Goal: Transaction & Acquisition: Obtain resource

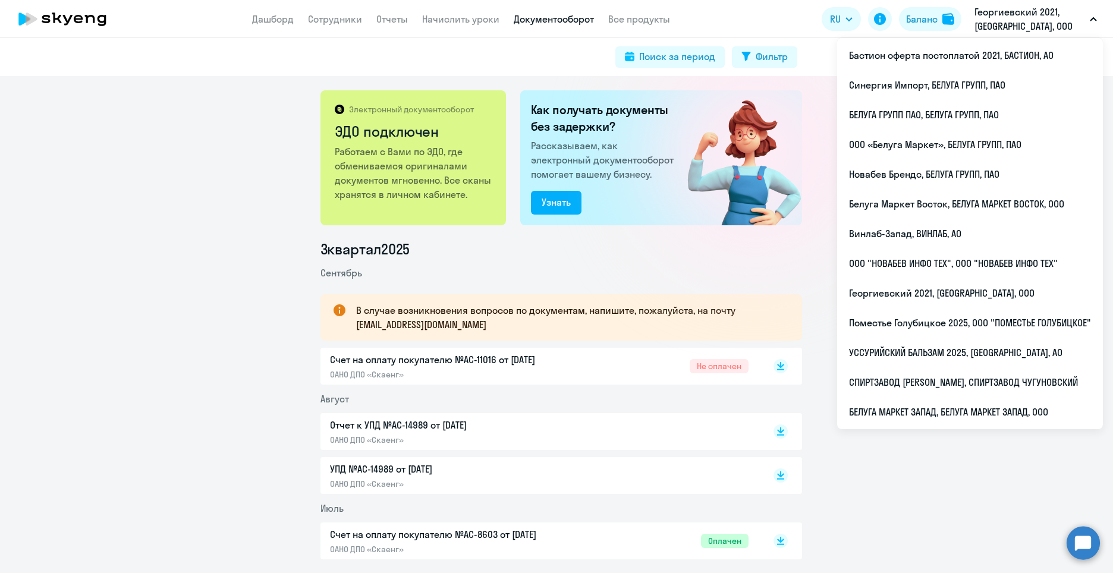
scroll to position [59, 0]
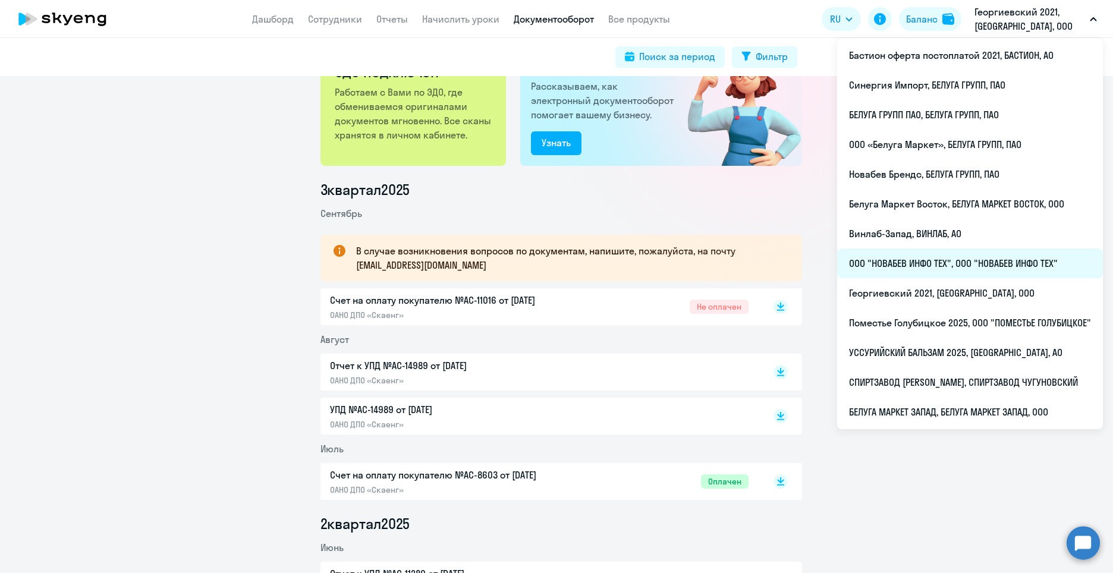
click at [932, 266] on li "ООО "НОВАБЕВ ИНФО ТЕХ", ООО "НОВАБЕВ ИНФО ТЕХ"" at bounding box center [970, 263] width 266 height 30
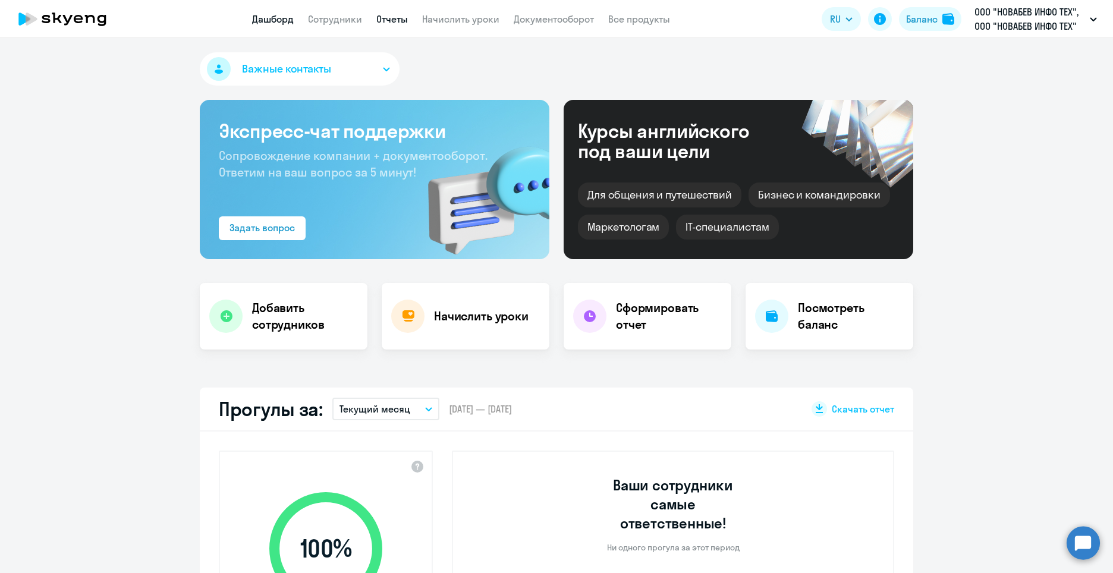
click at [385, 22] on link "Отчеты" at bounding box center [391, 19] width 31 height 12
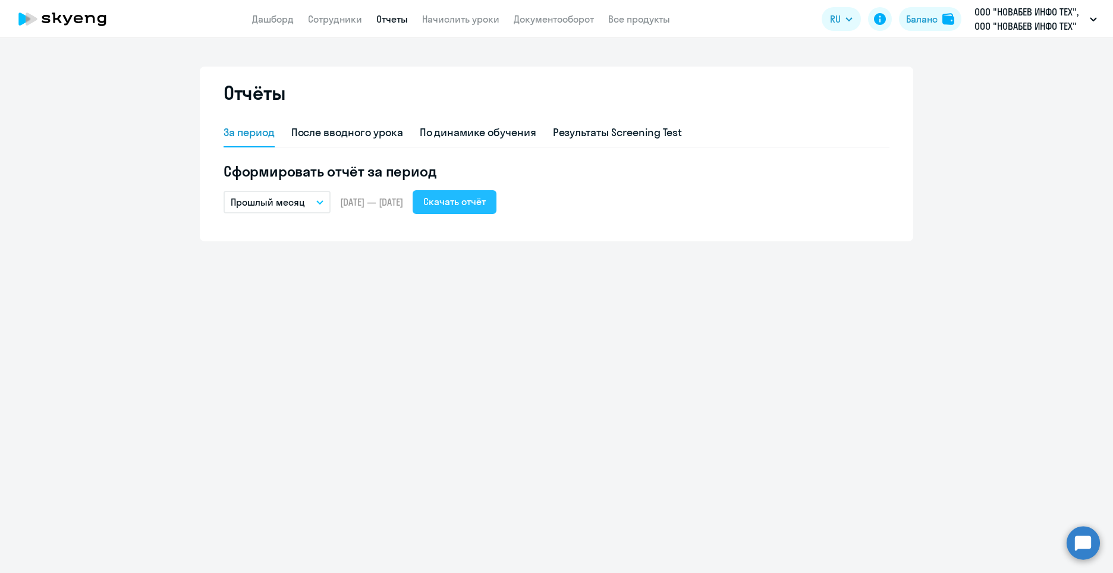
click at [482, 207] on div "Скачать отчёт" at bounding box center [454, 201] width 62 height 14
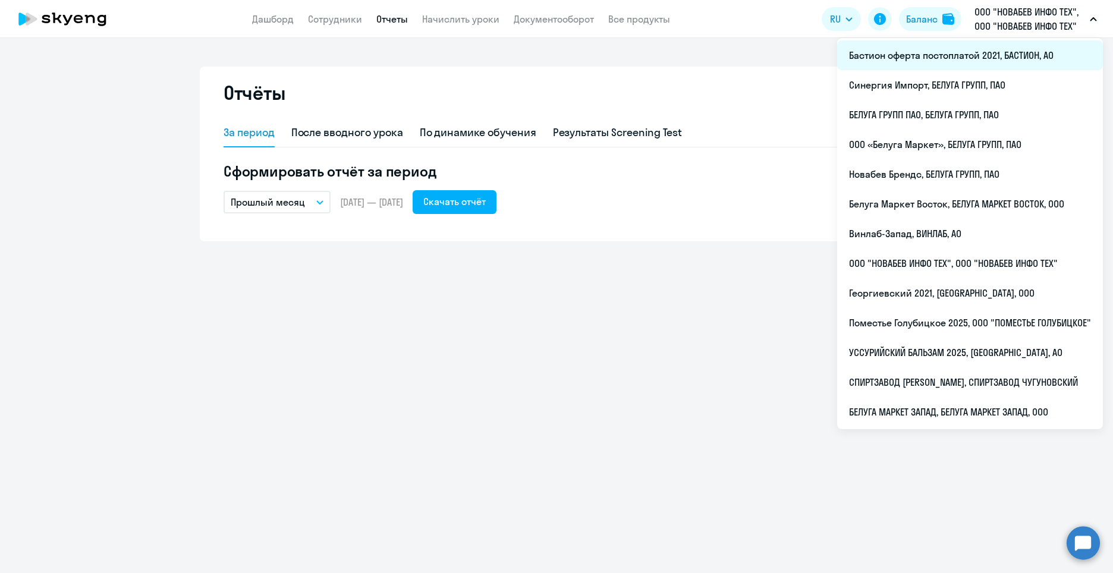
click at [945, 53] on li "Бастион оферта постоплатой 2021, БАСТИОН, АО" at bounding box center [970, 55] width 266 height 30
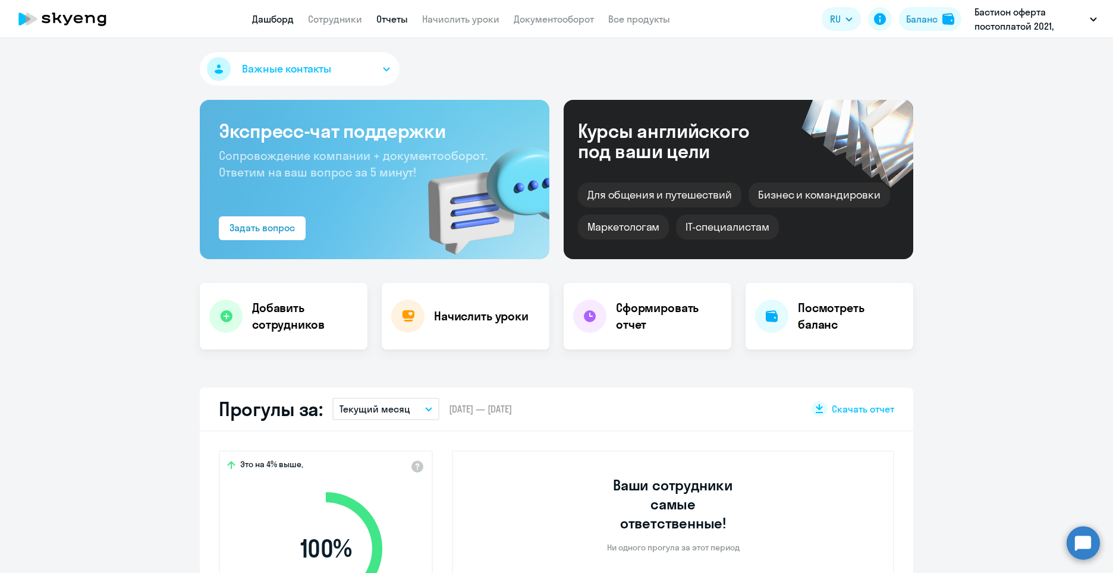
click at [382, 15] on link "Отчеты" at bounding box center [391, 19] width 31 height 12
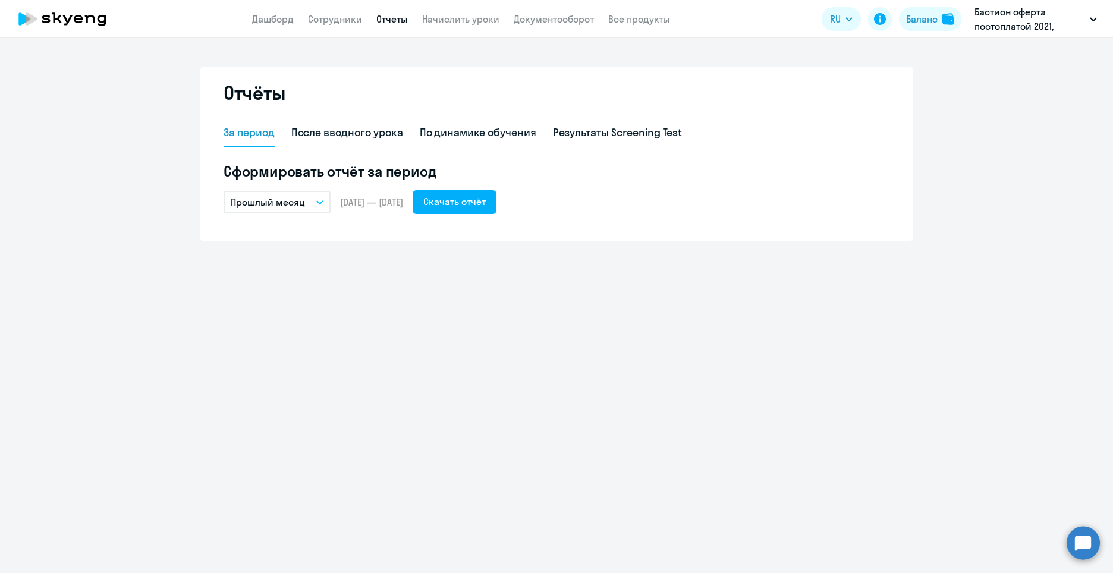
click at [320, 200] on icon "button" at bounding box center [319, 202] width 7 height 4
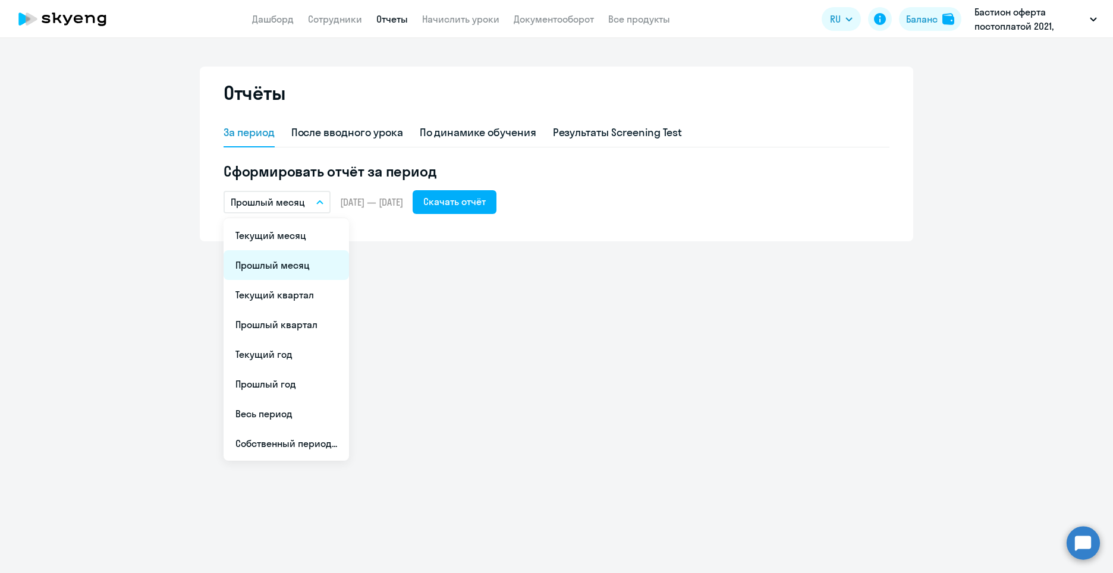
click at [308, 266] on li "Прошлый месяц" at bounding box center [285, 265] width 125 height 30
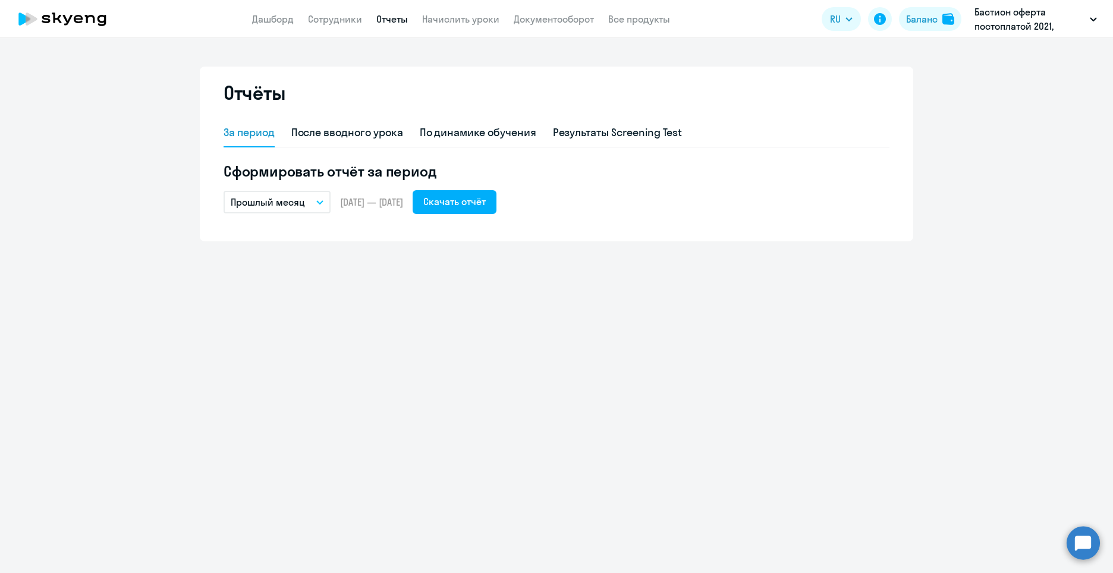
click at [320, 203] on icon "button" at bounding box center [320, 202] width 6 height 3
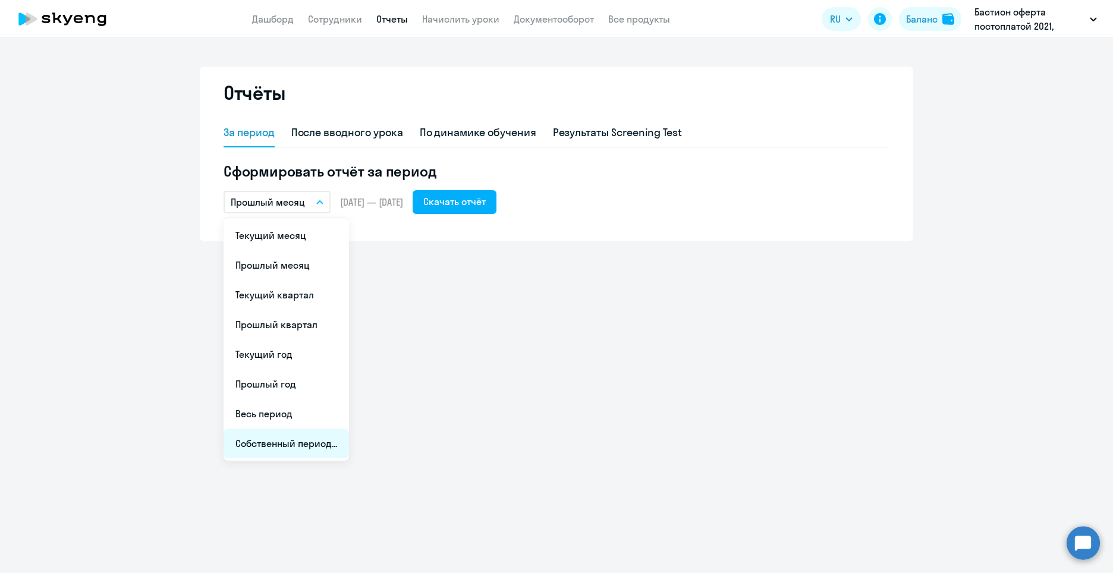
click at [291, 449] on li "Собственный период..." at bounding box center [285, 444] width 125 height 30
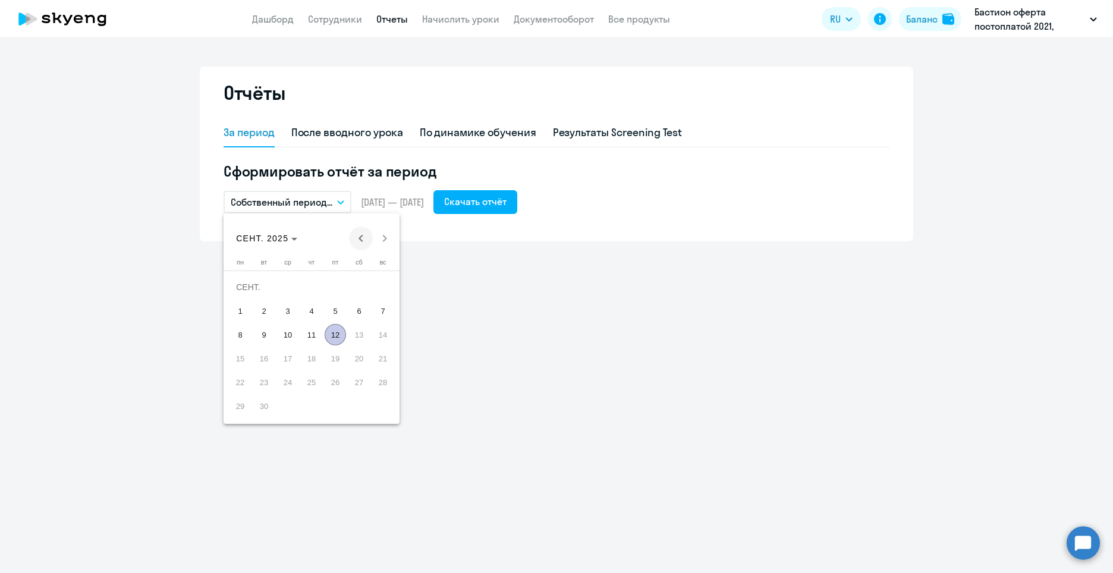
click at [359, 242] on span "Previous month" at bounding box center [361, 238] width 24 height 24
click at [256, 313] on span "1" at bounding box center [263, 310] width 21 height 21
click at [312, 411] on span "31" at bounding box center [311, 405] width 21 height 21
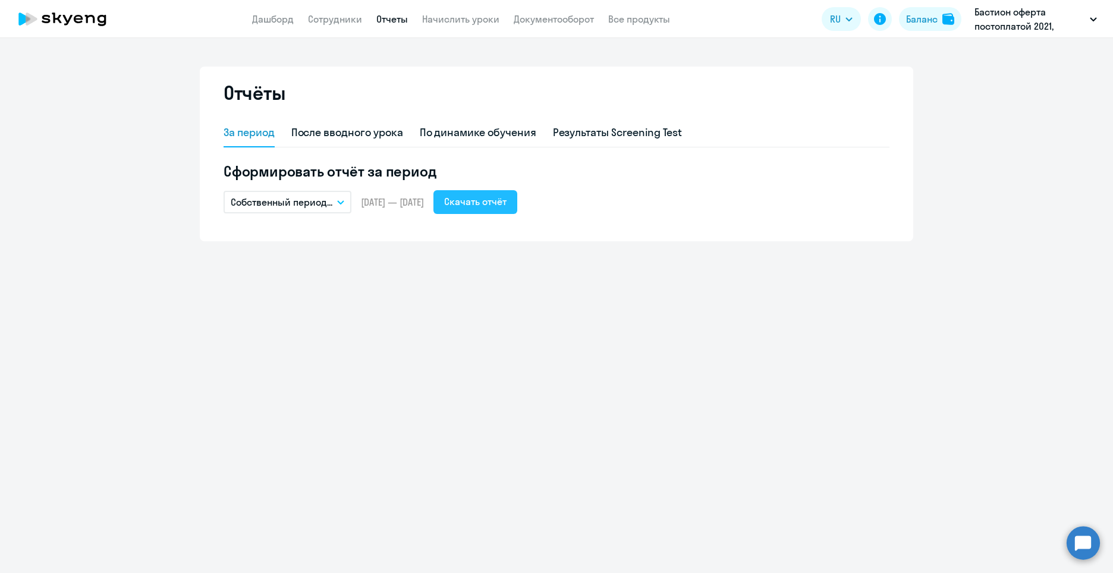
click at [500, 199] on div "Скачать отчёт" at bounding box center [475, 201] width 62 height 14
click at [344, 203] on icon "button" at bounding box center [340, 202] width 7 height 4
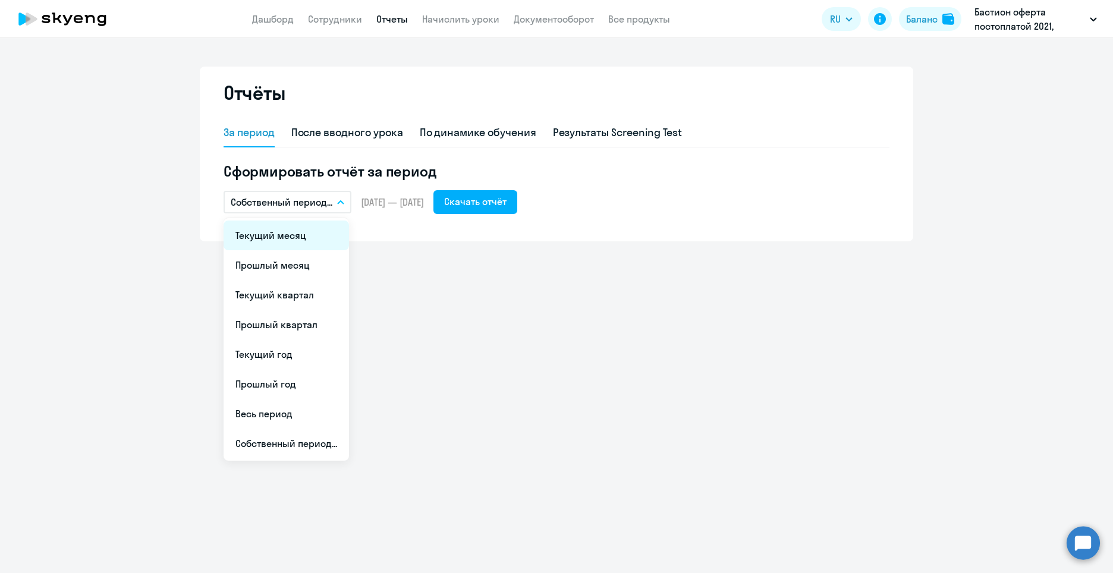
click at [311, 249] on li "Текущий месяц" at bounding box center [285, 235] width 125 height 30
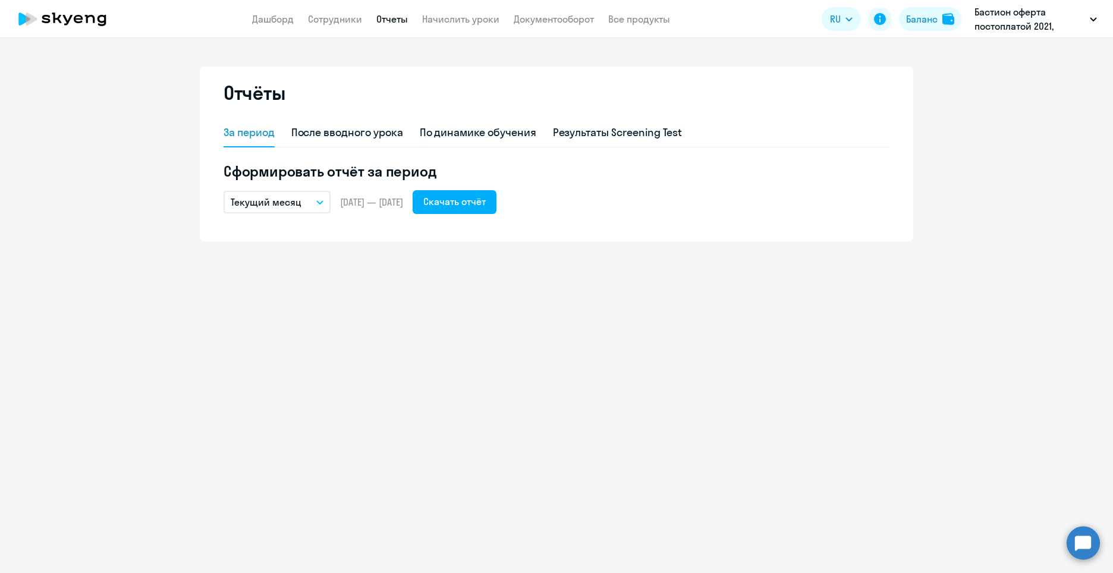
click at [312, 204] on button "Текущий месяц" at bounding box center [276, 202] width 107 height 23
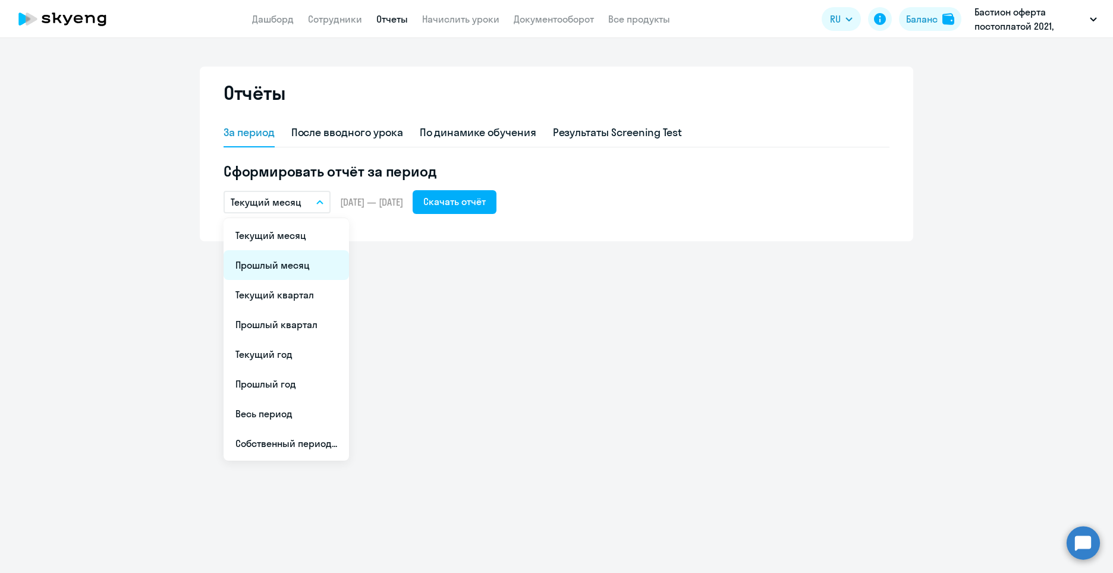
click at [308, 261] on li "Прошлый месяц" at bounding box center [285, 265] width 125 height 30
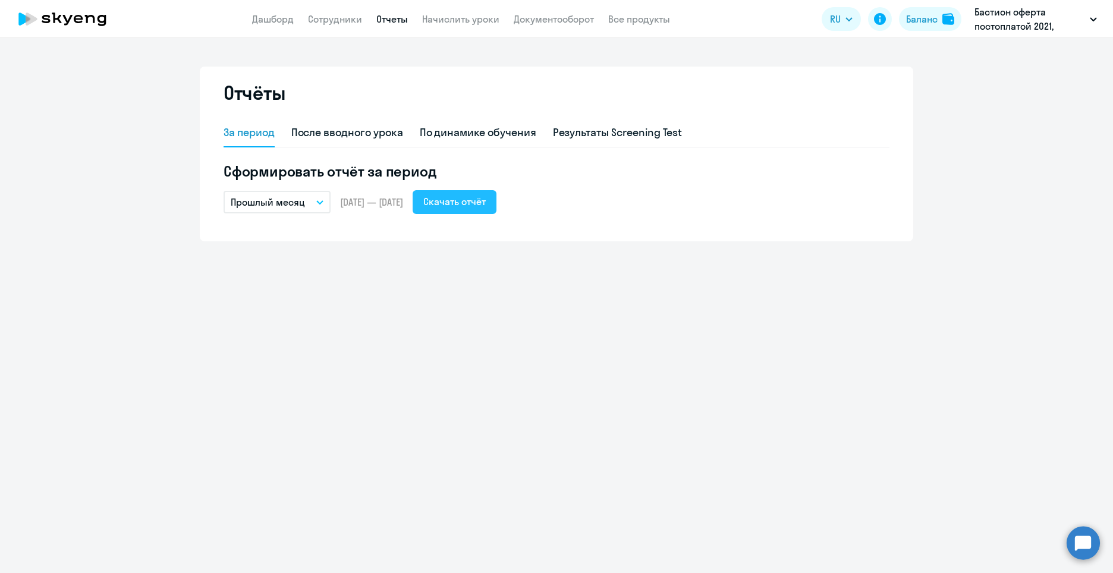
click at [496, 210] on button "Скачать отчёт" at bounding box center [454, 202] width 84 height 24
click at [386, 302] on div "Отчёты За период После вводного урока По динамике обучения Результаты Screening…" at bounding box center [556, 305] width 1113 height 535
